Goal: Task Accomplishment & Management: Manage account settings

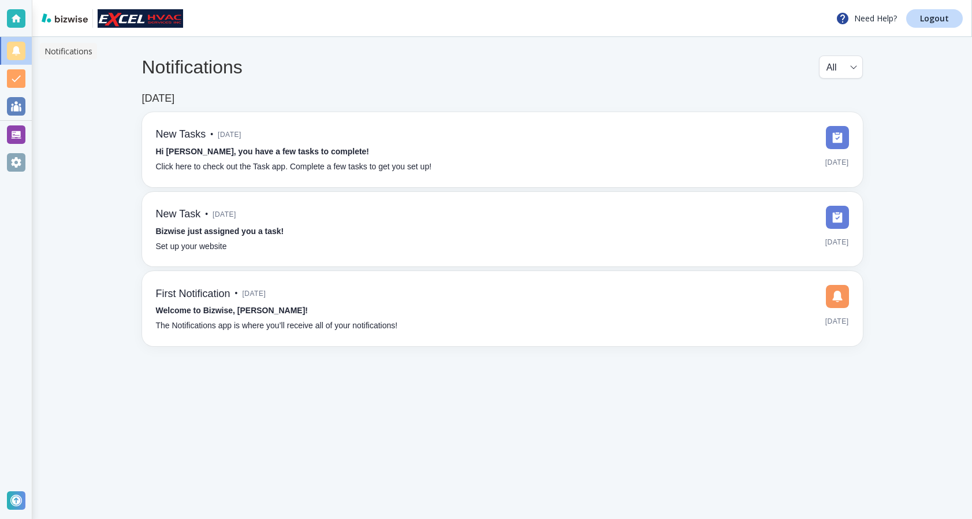
click at [16, 57] on div at bounding box center [16, 51] width 18 height 18
click at [16, 85] on div at bounding box center [16, 78] width 18 height 18
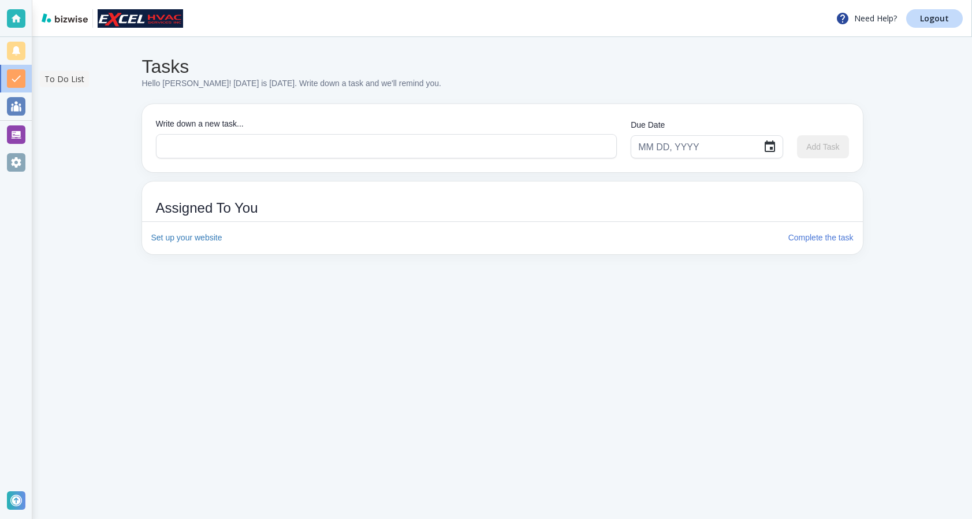
click at [16, 84] on div at bounding box center [16, 78] width 18 height 18
click at [17, 110] on div at bounding box center [16, 106] width 18 height 18
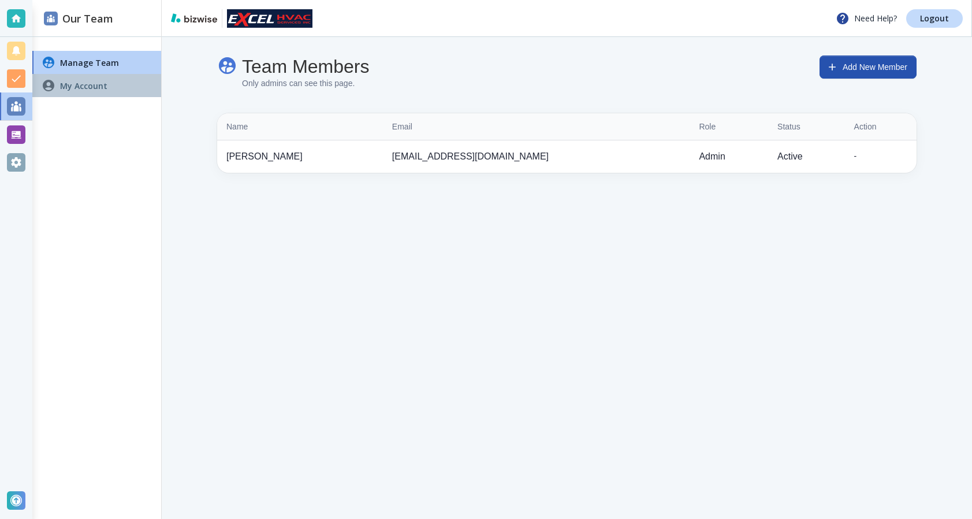
click at [125, 81] on div "My Account" at bounding box center [96, 85] width 129 height 23
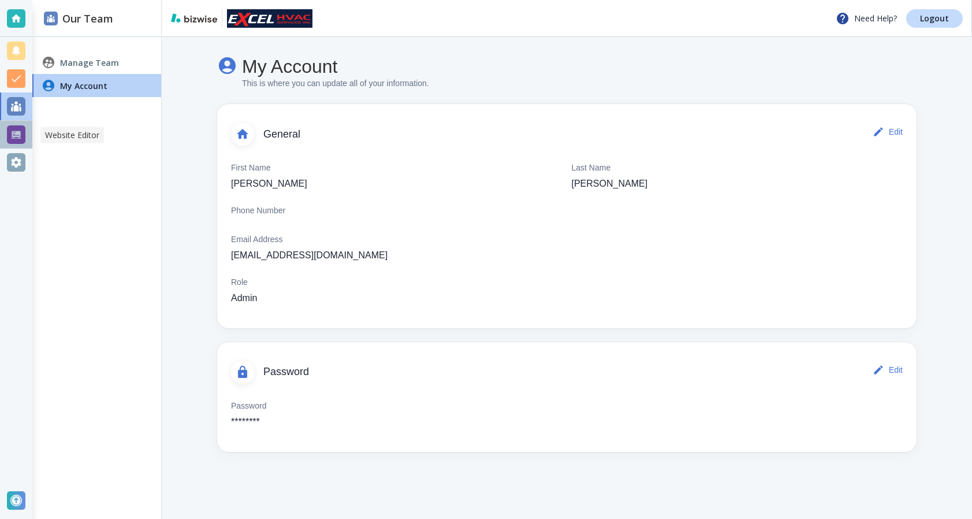
click at [20, 139] on div at bounding box center [16, 134] width 18 height 18
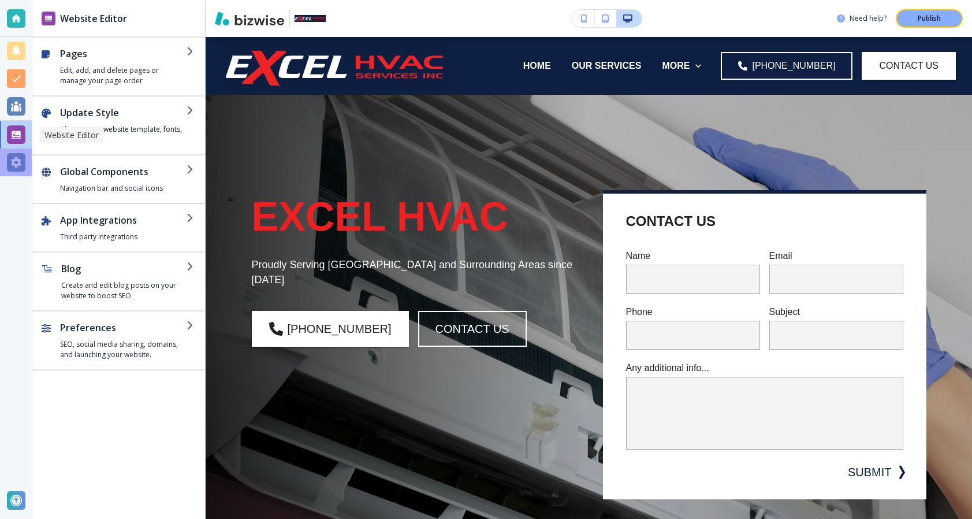
click at [13, 159] on div at bounding box center [16, 162] width 18 height 18
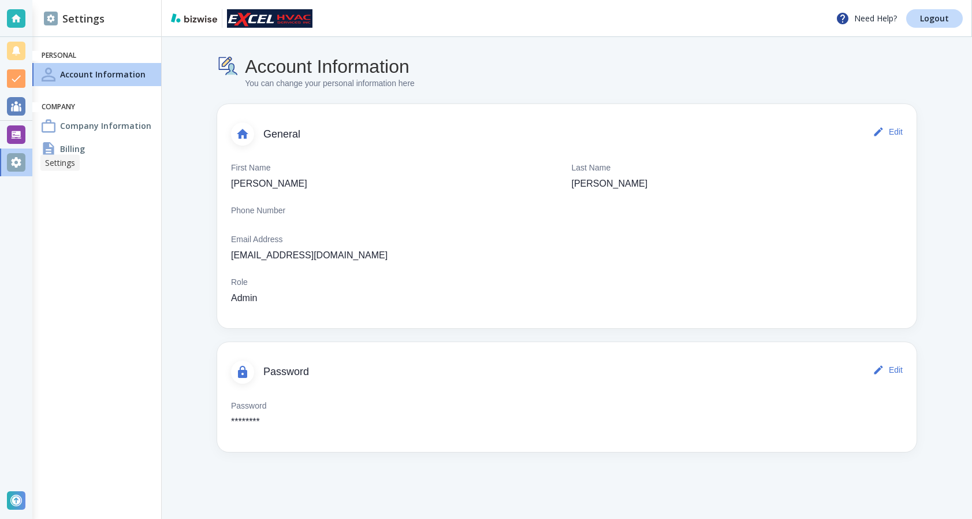
click at [88, 152] on div "Billing" at bounding box center [96, 148] width 129 height 23
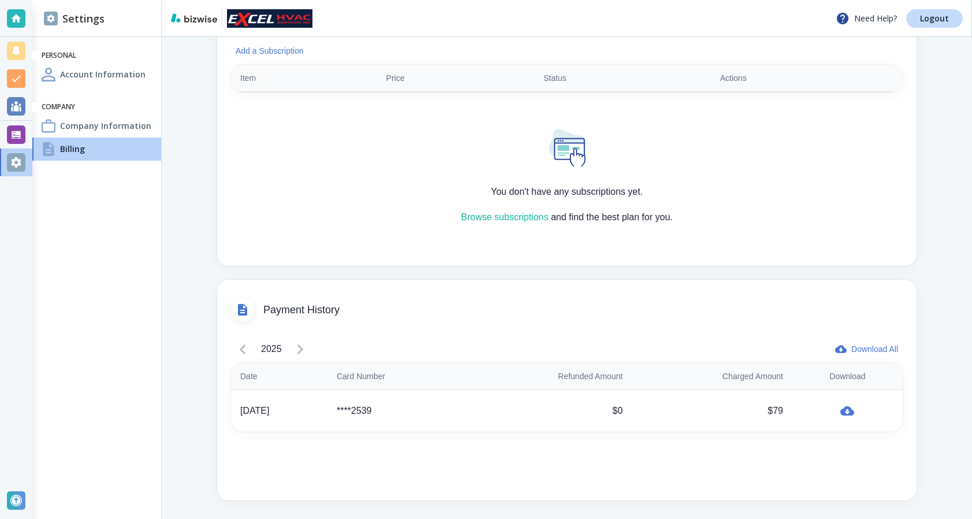
scroll to position [310, 0]
drag, startPoint x: 610, startPoint y: 429, endPoint x: 648, endPoint y: 365, distance: 74.3
click at [648, 365] on table "Date Card Number Refunded Amount Charged Amount Download [DATE] ****2539 $0 $79" at bounding box center [567, 397] width 672 height 69
drag, startPoint x: 618, startPoint y: 432, endPoint x: 643, endPoint y: 351, distance: 84.6
click at [643, 351] on div "2025 Download All Date Card Number Refunded Amount Charged Amount Download [DAT…" at bounding box center [567, 410] width 672 height 144
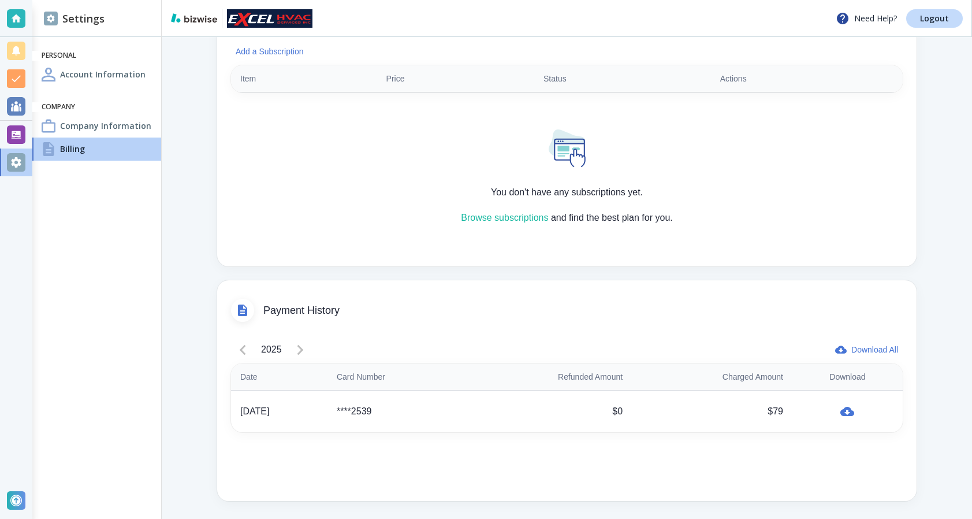
click at [645, 302] on div "Payment History" at bounding box center [566, 303] width 699 height 46
click at [299, 346] on div "2025" at bounding box center [271, 349] width 81 height 23
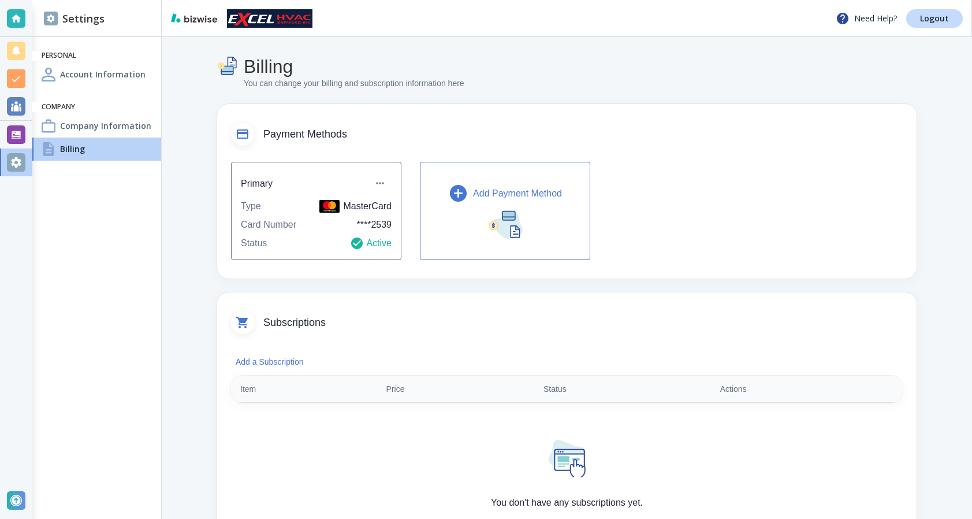
scroll to position [0, 0]
drag, startPoint x: 299, startPoint y: 346, endPoint x: 304, endPoint y: 311, distance: 35.0
click at [304, 311] on div "Subscriptions Add a Subscription Item Price Status Actions You don't have any s…" at bounding box center [566, 434] width 699 height 284
click at [304, 311] on div "Subscriptions" at bounding box center [566, 315] width 699 height 46
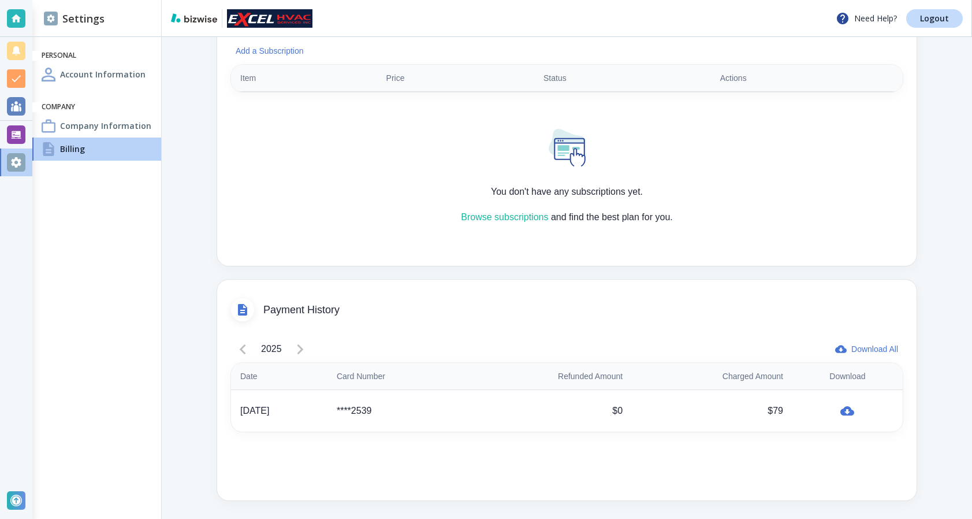
scroll to position [310, 0]
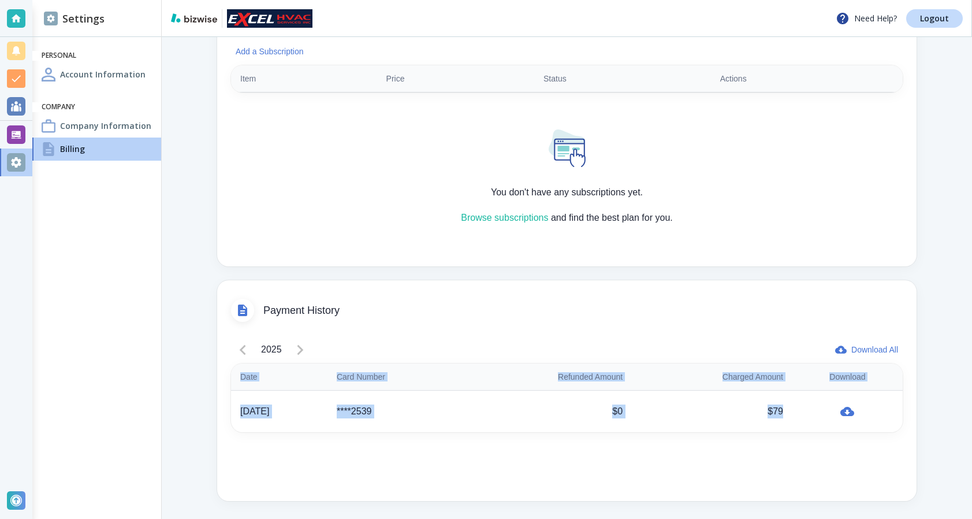
drag, startPoint x: 792, startPoint y: 417, endPoint x: 747, endPoint y: 343, distance: 86.6
click at [747, 343] on div "2025 Download All Date Card Number Refunded Amount Charged Amount Download [DAT…" at bounding box center [567, 410] width 672 height 144
click at [747, 278] on div "Billing You can change your billing and subscription information here Payment M…" at bounding box center [566, 122] width 699 height 755
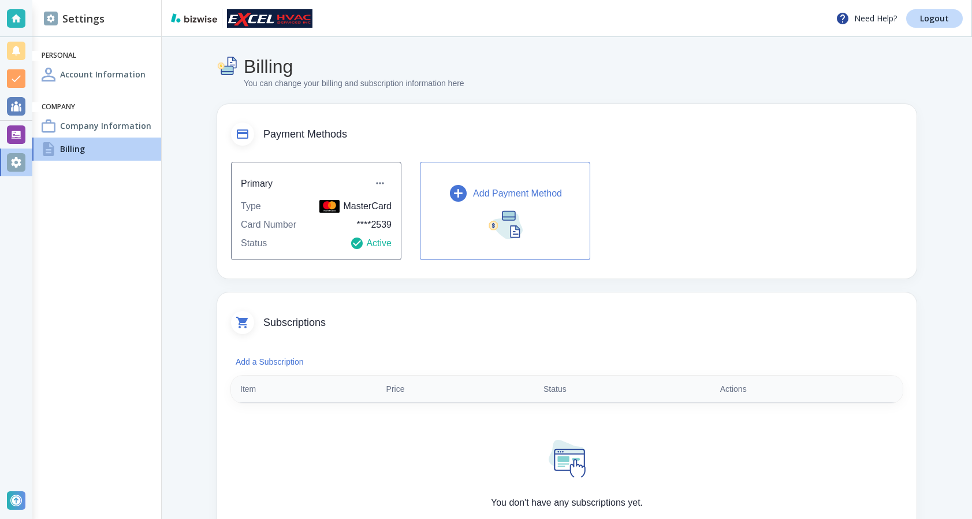
scroll to position [0, 0]
drag, startPoint x: 738, startPoint y: 277, endPoint x: 738, endPoint y: 133, distance: 143.2
click at [738, 133] on div "Payment Methods Primary Type MasterCard Card Number **** 2539 Status Active Add…" at bounding box center [566, 191] width 699 height 174
click at [738, 133] on span "Payment Methods" at bounding box center [582, 134] width 639 height 13
drag, startPoint x: 363, startPoint y: 225, endPoint x: 389, endPoint y: 225, distance: 26.0
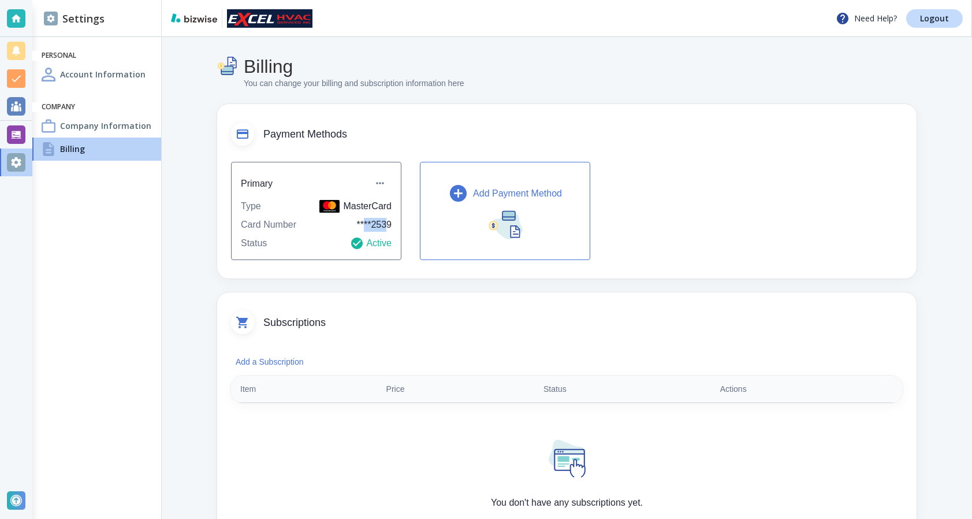
click at [389, 225] on p "**** 2539" at bounding box center [374, 225] width 35 height 14
click at [389, 224] on p "**** 2539" at bounding box center [374, 225] width 35 height 14
click at [379, 182] on icon "button" at bounding box center [380, 183] width 12 height 12
click at [371, 177] on div at bounding box center [486, 259] width 972 height 519
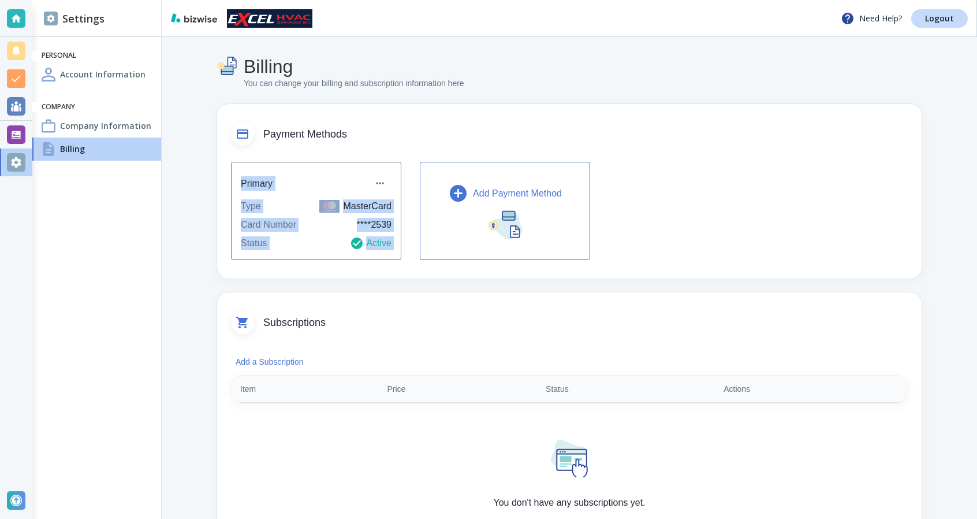
drag, startPoint x: 411, startPoint y: 141, endPoint x: 412, endPoint y: 290, distance: 149.0
click at [414, 290] on div "Billing You can change your billing and subscription information here Payment M…" at bounding box center [569, 432] width 705 height 755
drag, startPoint x: 412, startPoint y: 290, endPoint x: 397, endPoint y: 104, distance: 186.6
click at [397, 104] on div "Billing You can change your billing and subscription information here Payment M…" at bounding box center [569, 432] width 705 height 755
click at [399, 118] on div "Payment Methods" at bounding box center [569, 127] width 705 height 46
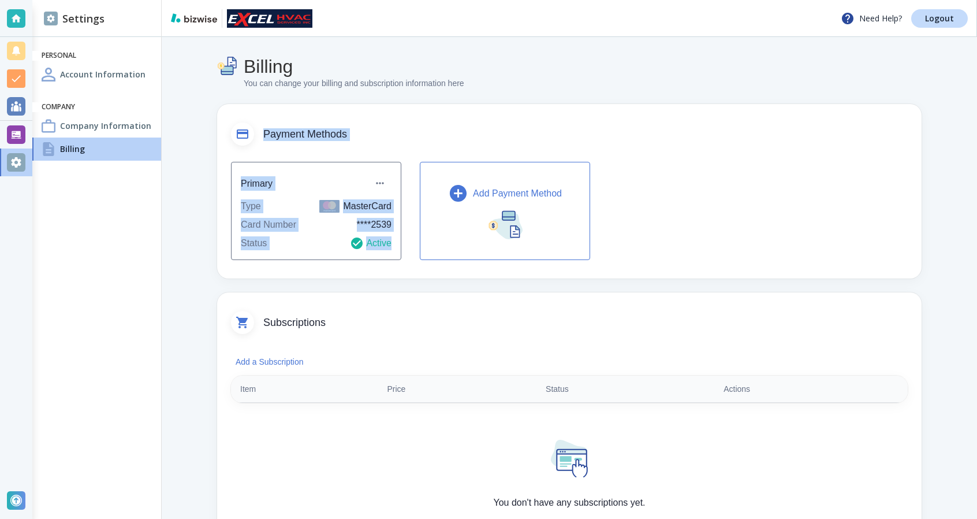
drag, startPoint x: 399, startPoint y: 119, endPoint x: 409, endPoint y: 284, distance: 165.5
click at [409, 284] on div "Billing You can change your billing and subscription information here Payment M…" at bounding box center [569, 432] width 705 height 755
click at [390, 111] on div "Payment Methods" at bounding box center [569, 127] width 705 height 46
drag, startPoint x: 366, startPoint y: 83, endPoint x: 386, endPoint y: 271, distance: 189.3
click at [386, 271] on div "Billing You can change your billing and subscription information here Payment M…" at bounding box center [569, 432] width 705 height 755
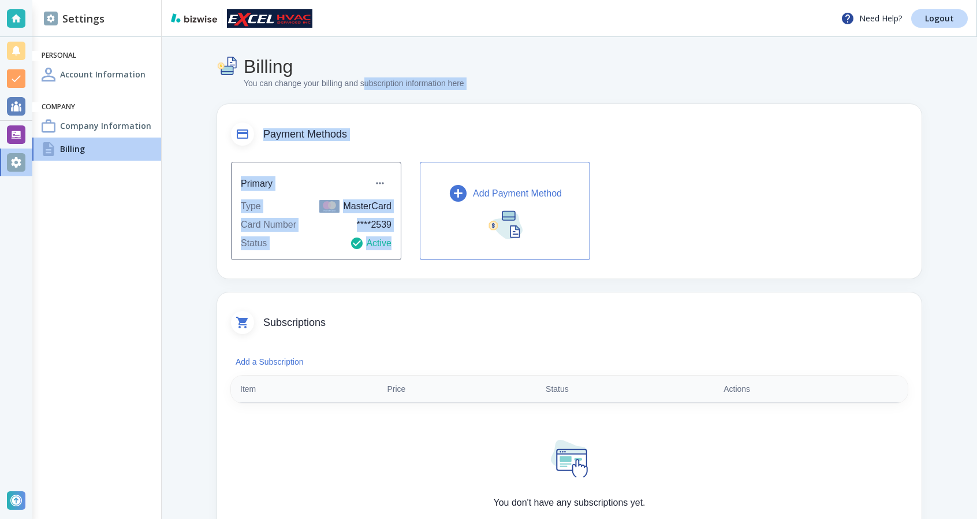
click at [384, 271] on div "Primary Type MasterCard Card Number **** 2539 Status Active Add Payment Method" at bounding box center [569, 214] width 705 height 128
drag, startPoint x: 385, startPoint y: 273, endPoint x: 193, endPoint y: 56, distance: 289.3
click at [193, 56] on div "Billing You can change your billing and subscription information here Payment M…" at bounding box center [569, 433] width 815 height 792
click at [225, 106] on div "Payment Methods" at bounding box center [569, 127] width 705 height 46
drag, startPoint x: 234, startPoint y: 108, endPoint x: 329, endPoint y: 266, distance: 183.6
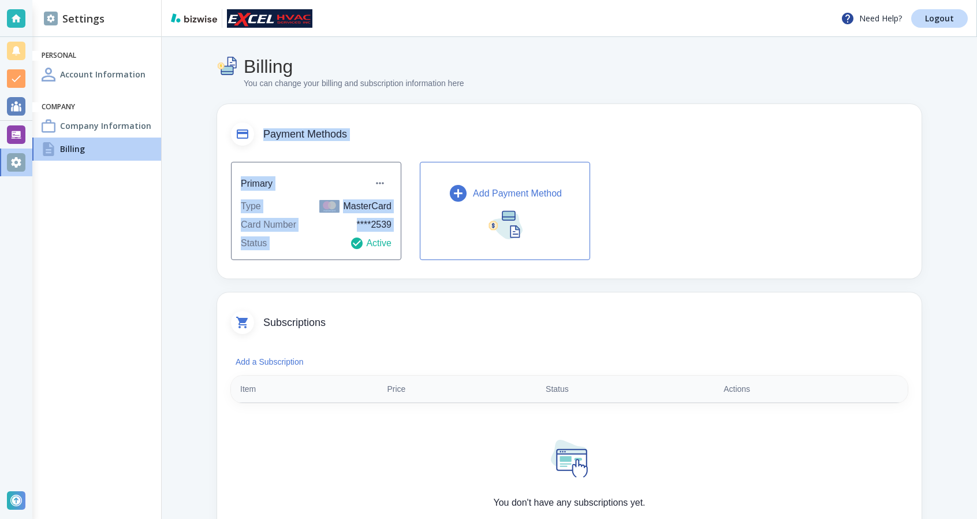
click at [329, 266] on div "Payment Methods Primary Type MasterCard Card Number **** 2539 Status Active Add…" at bounding box center [569, 191] width 705 height 174
click at [329, 266] on div "Primary Type MasterCard Card Number **** 2539 Status Active Add Payment Method" at bounding box center [569, 214] width 705 height 128
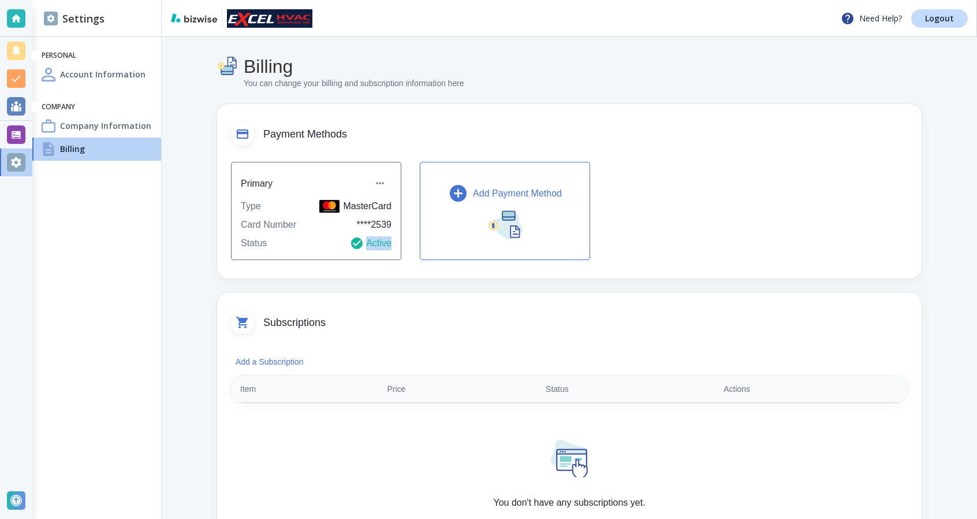
click at [329, 266] on div "Primary Type MasterCard Card Number **** 2539 Status Active Add Payment Method" at bounding box center [569, 214] width 705 height 128
click at [332, 266] on div "Primary Type MasterCard Card Number **** 2539 Status Active Add Payment Method" at bounding box center [569, 214] width 705 height 128
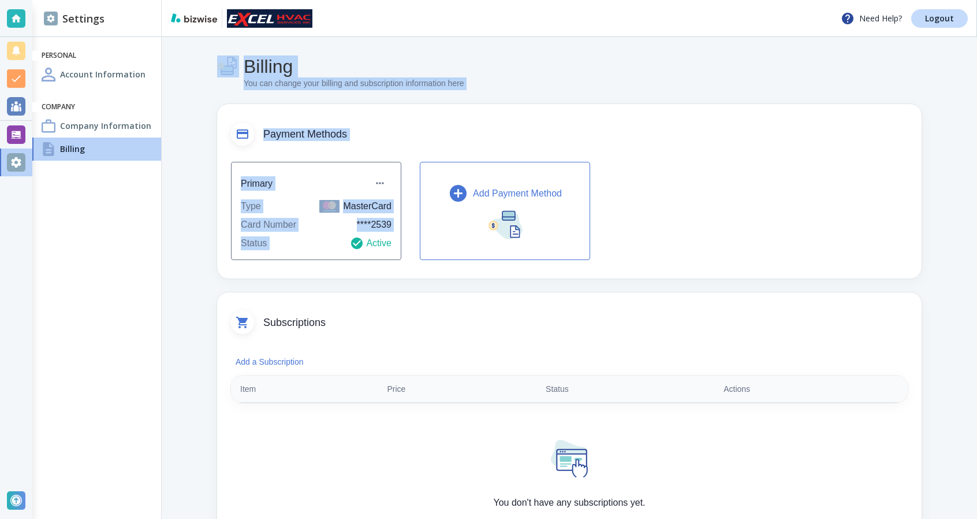
drag, startPoint x: 352, startPoint y: 266, endPoint x: 232, endPoint y: 61, distance: 238.1
click at [232, 61] on div "Billing You can change your billing and subscription information here Payment M…" at bounding box center [569, 432] width 705 height 755
drag, startPoint x: 214, startPoint y: 55, endPoint x: 491, endPoint y: 302, distance: 371.4
click at [496, 301] on div "Billing You can change your billing and subscription information here Payment M…" at bounding box center [569, 433] width 815 height 792
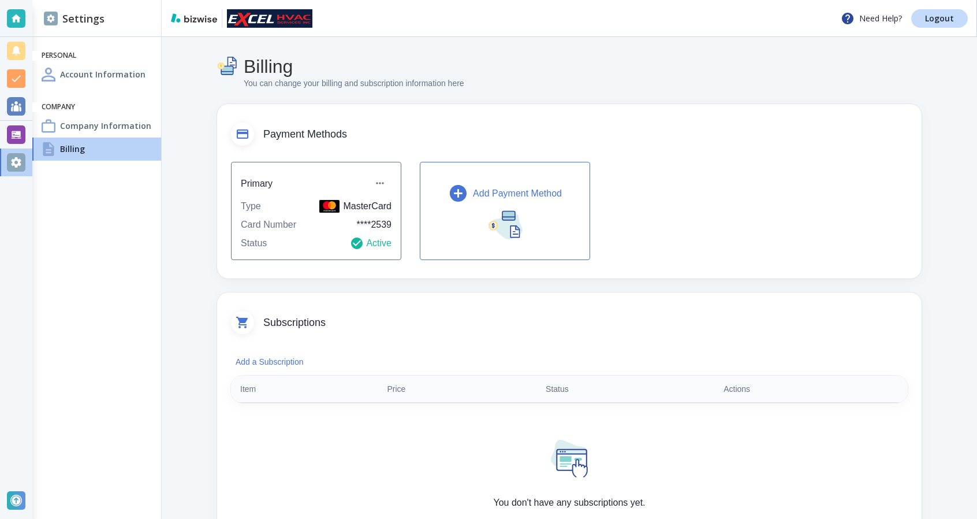
click at [491, 302] on div "Subscriptions" at bounding box center [569, 315] width 705 height 46
click at [736, 0] on div "Need Help? Logout" at bounding box center [569, 18] width 815 height 37
